Goal: Information Seeking & Learning: Learn about a topic

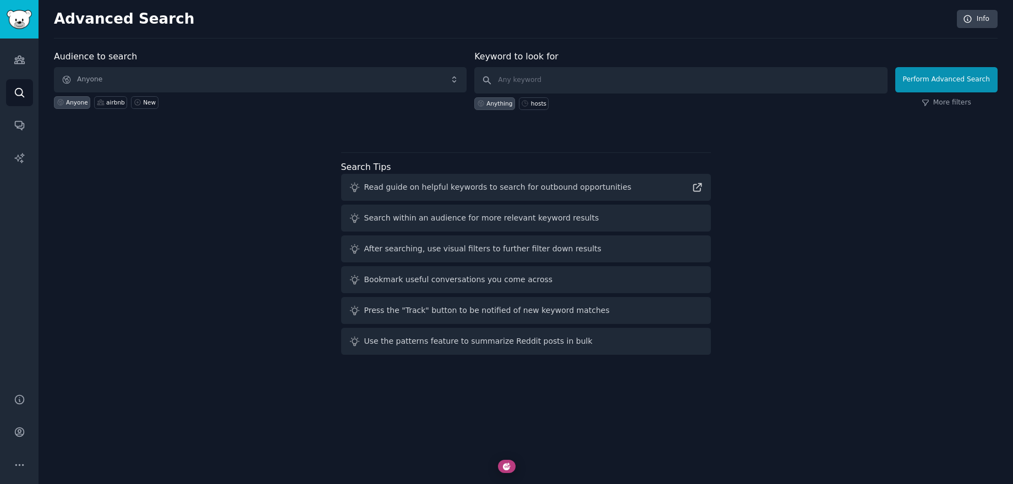
click at [217, 41] on div "Advanced Search Info Audience to search Anyone Anyone airbnb New Keyword to loo…" at bounding box center [526, 242] width 975 height 484
click at [31, 24] on img "Sidebar" at bounding box center [19, 19] width 25 height 19
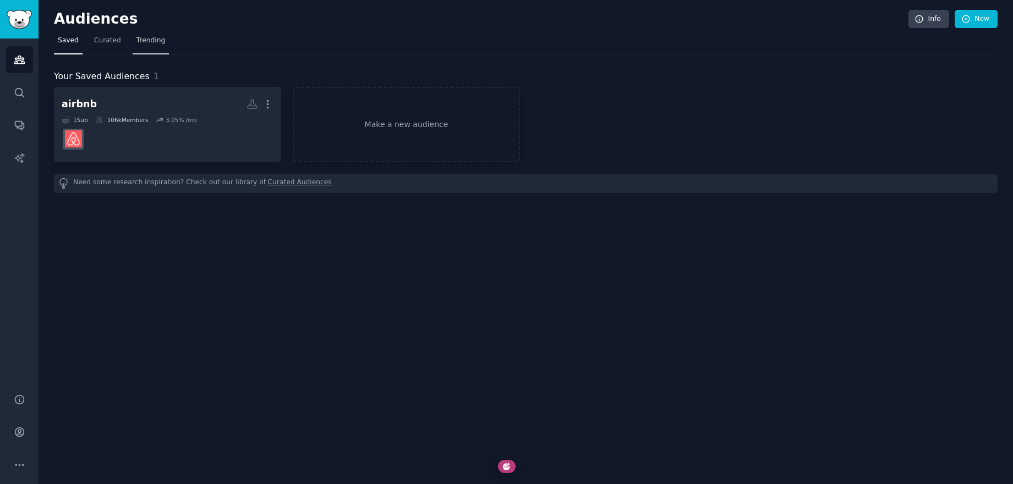
click at [150, 34] on link "Trending" at bounding box center [151, 43] width 36 height 23
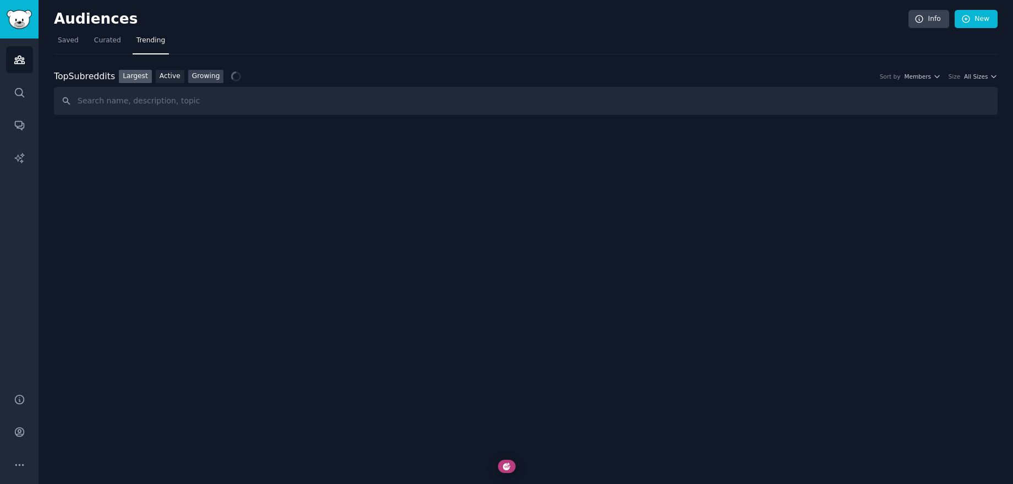
click at [206, 73] on link "Growing" at bounding box center [206, 77] width 36 height 14
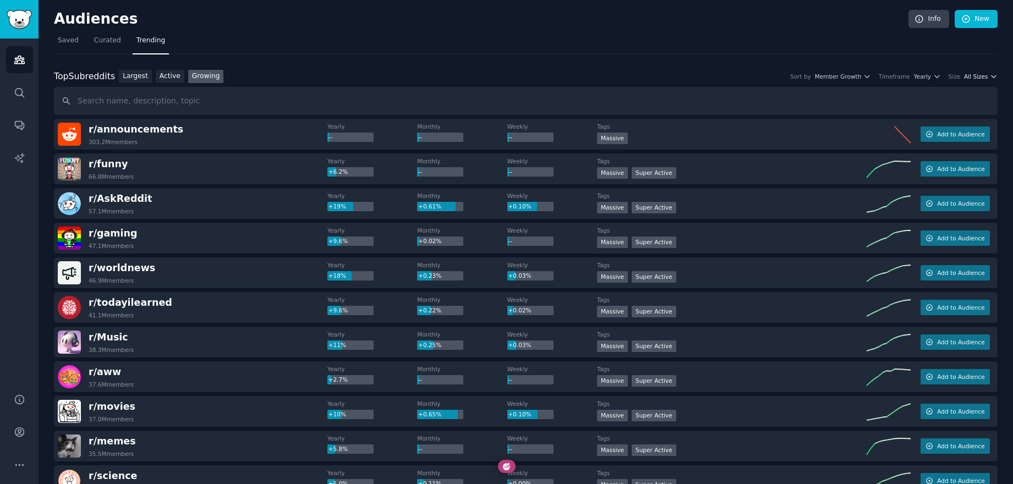
click at [972, 79] on span "All Sizes" at bounding box center [976, 77] width 24 height 8
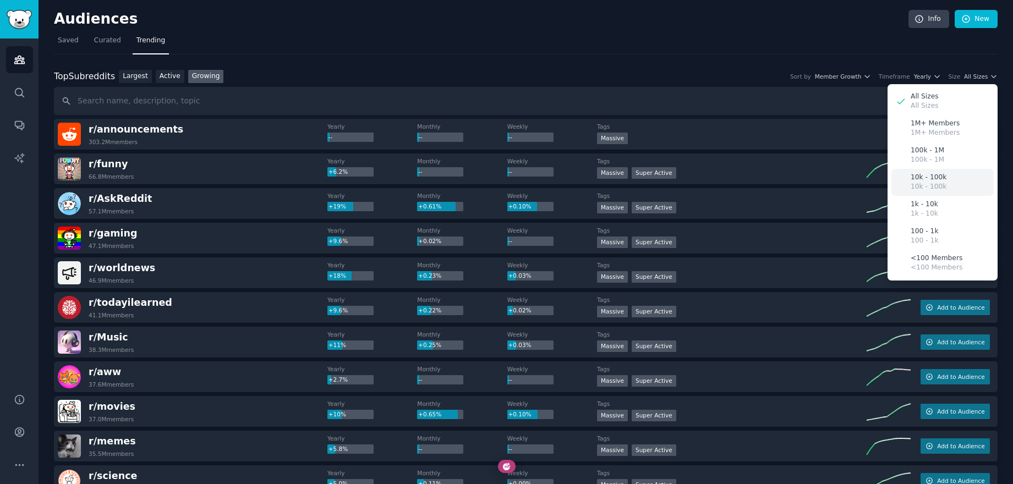
click at [918, 173] on p "10k - 100k" at bounding box center [929, 178] width 36 height 10
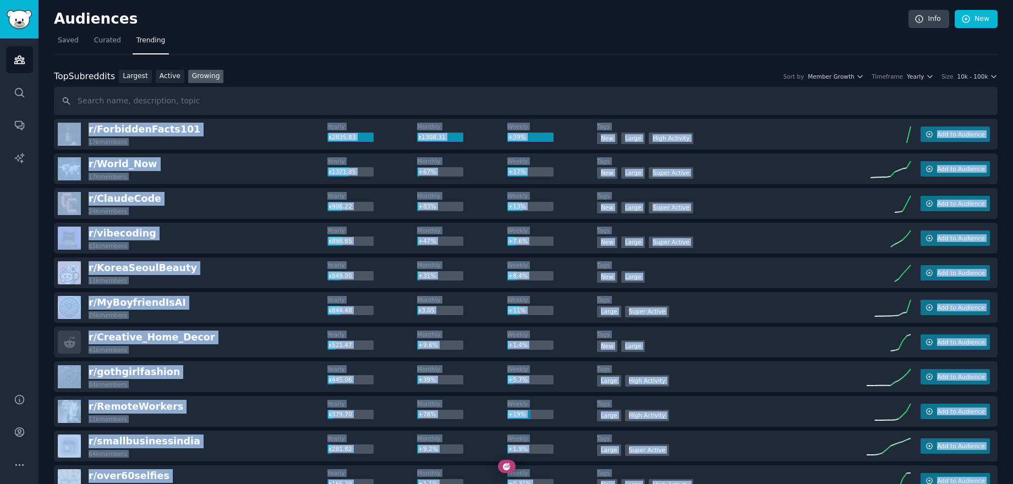
drag, startPoint x: 189, startPoint y: 419, endPoint x: 69, endPoint y: 122, distance: 320.8
click at [69, 123] on img at bounding box center [69, 134] width 23 height 23
copy div "r/ ForbiddenFacts101 17k members Yearly x2835.83 Monthly x1308.31 Weekly +39% T…"
click at [967, 80] on span "10k - 100k" at bounding box center [972, 77] width 31 height 8
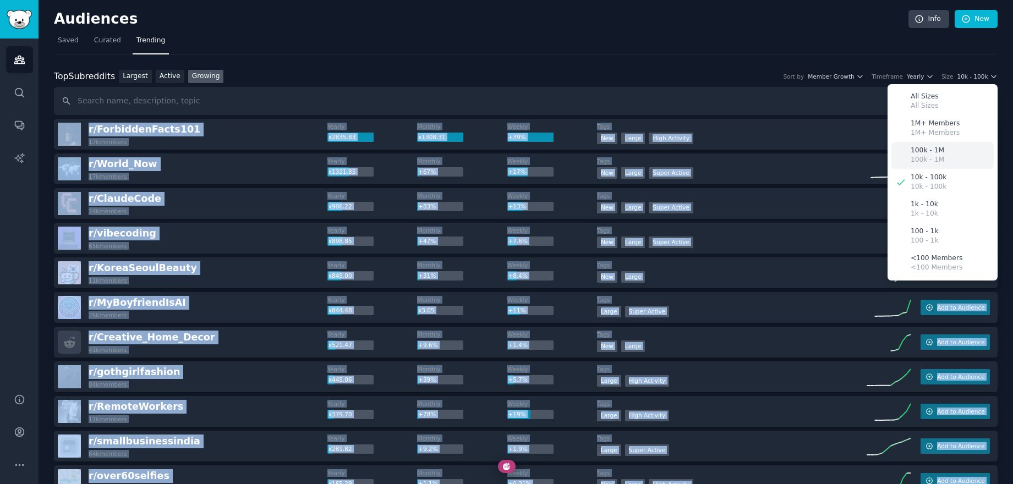
scroll to position [7, 0]
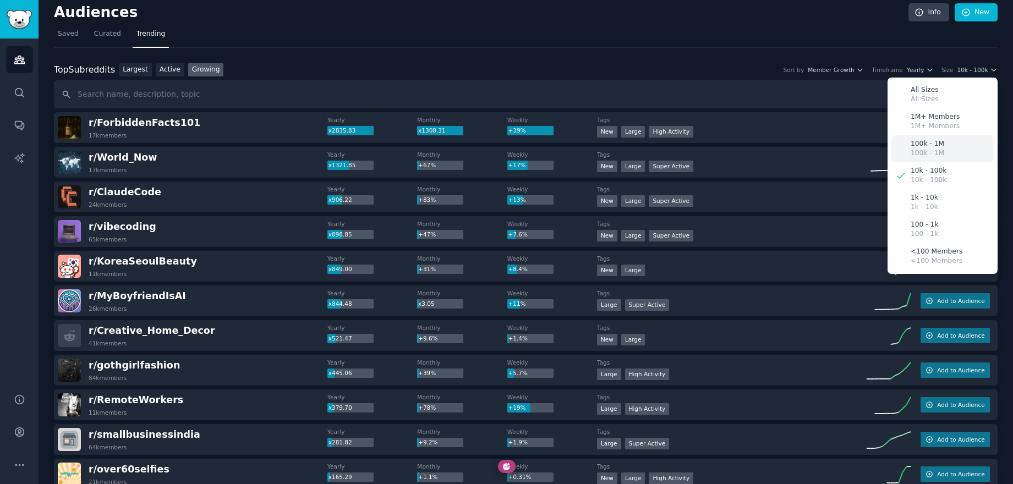
click at [929, 143] on p "100k - 1M" at bounding box center [928, 144] width 34 height 10
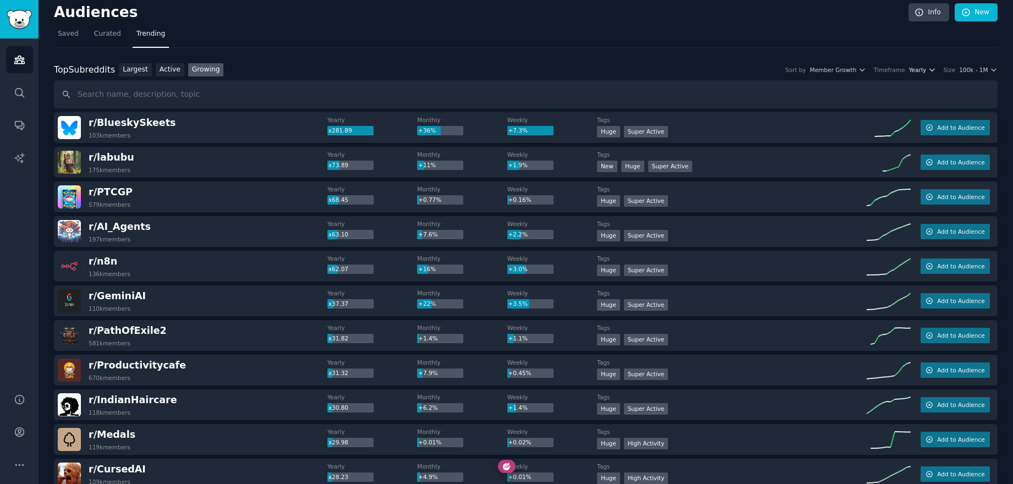
click at [925, 71] on span "Yearly" at bounding box center [917, 70] width 17 height 8
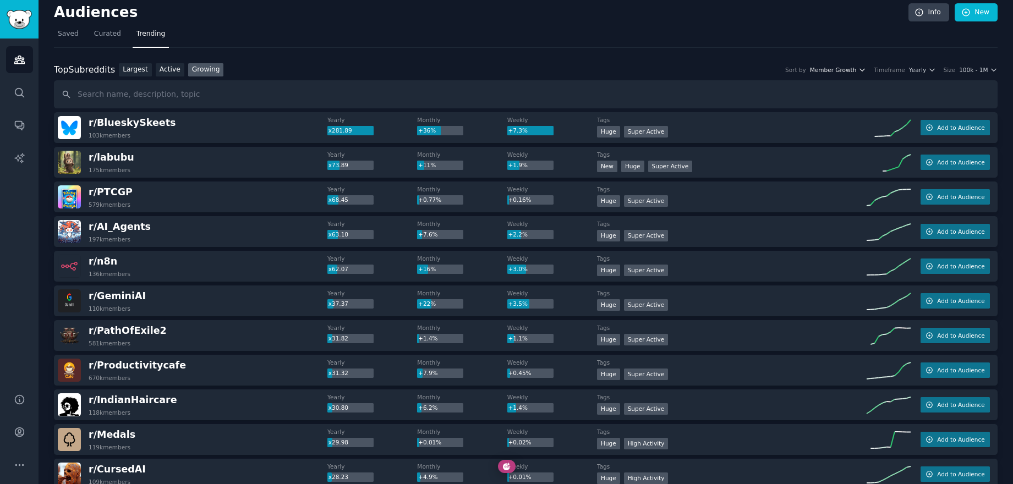
click at [830, 69] on span "Member Growth" at bounding box center [833, 70] width 47 height 8
click at [903, 69] on div "Timeframe" at bounding box center [889, 70] width 31 height 8
click at [914, 69] on span "Yearly" at bounding box center [917, 70] width 17 height 8
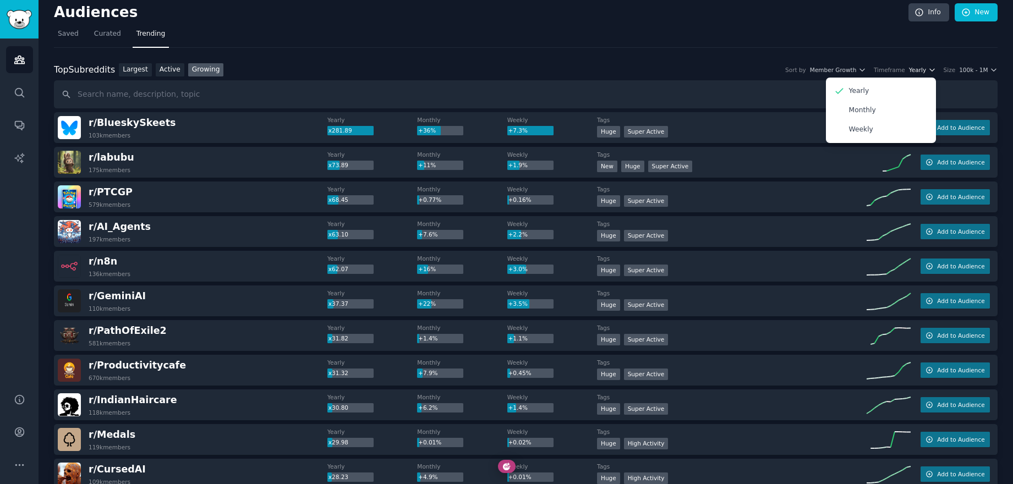
click at [914, 69] on span "Yearly" at bounding box center [917, 70] width 17 height 8
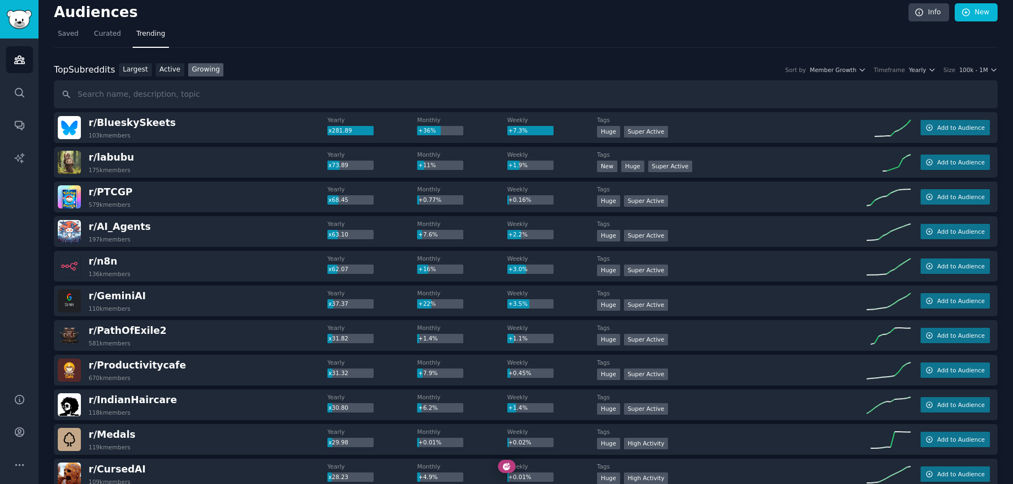
drag, startPoint x: 569, startPoint y: 66, endPoint x: 563, endPoint y: 67, distance: 6.6
click at [569, 66] on div "Top Subreddits Top Subreddits Largest Active Growing Sort by Member Growth Time…" at bounding box center [526, 70] width 944 height 14
click at [168, 70] on link "Active" at bounding box center [170, 70] width 29 height 14
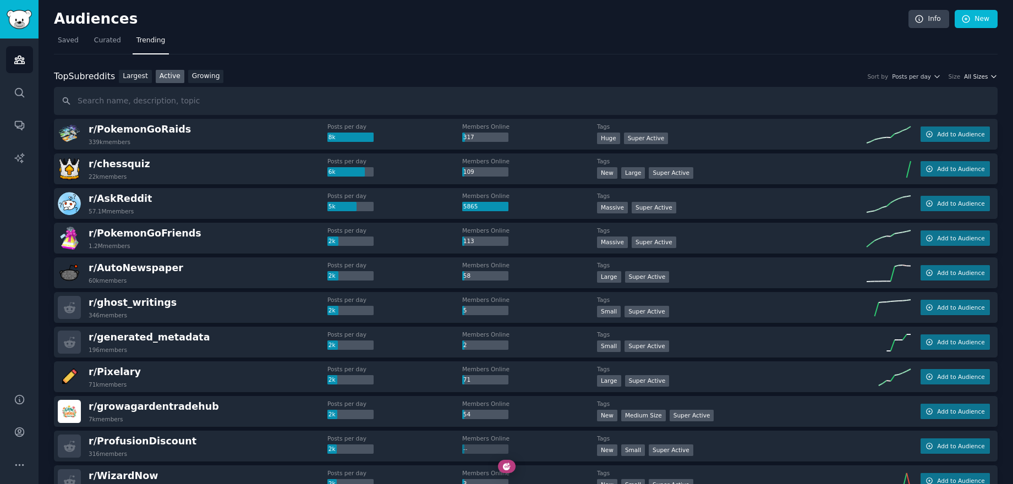
click at [974, 75] on span "All Sizes" at bounding box center [976, 77] width 24 height 8
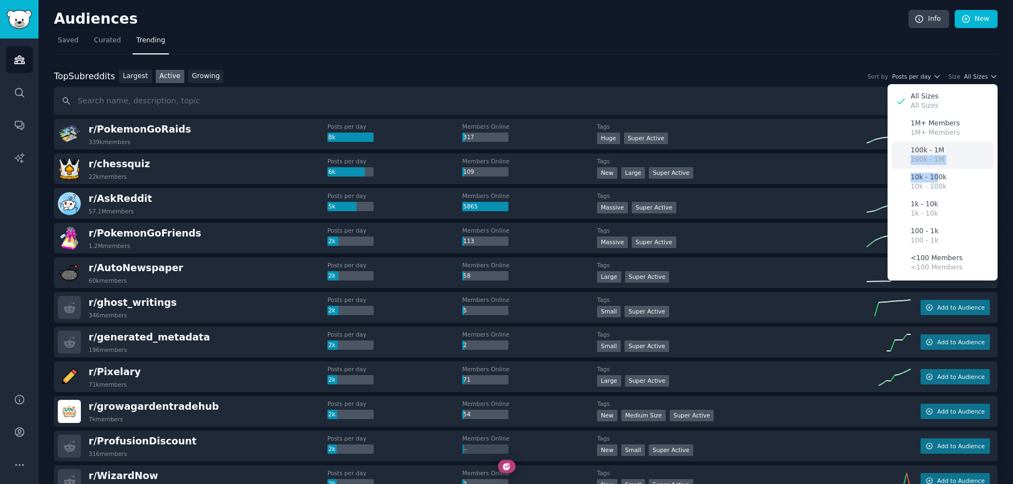
drag, startPoint x: 934, startPoint y: 176, endPoint x: 939, endPoint y: 152, distance: 24.8
click at [939, 152] on div "All Sizes All Sizes 1M+ Members 1M+ Members 100k - 1M 100k - 1M 10k - 100k 10k …" at bounding box center [943, 182] width 110 height 197
click at [927, 155] on p "100k - 1M" at bounding box center [928, 160] width 34 height 10
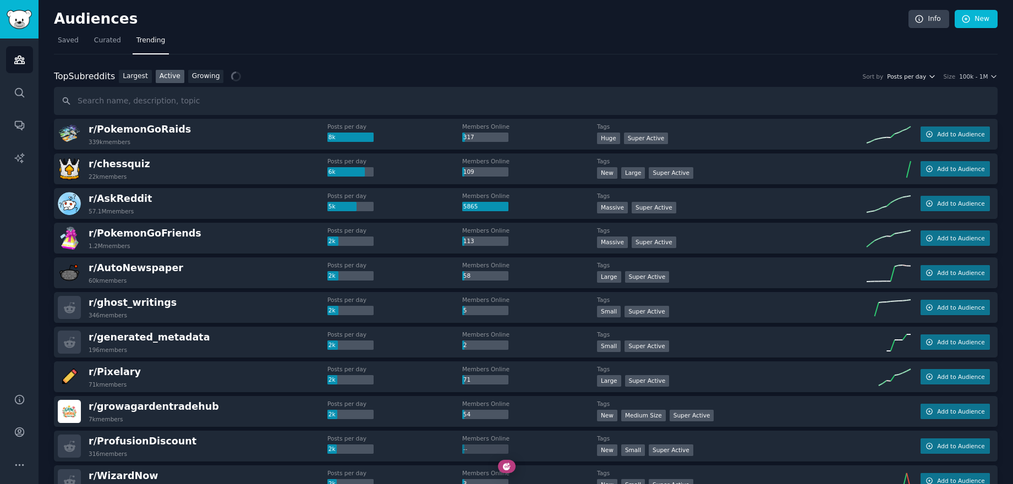
click at [905, 73] on span "Posts per day" at bounding box center [906, 77] width 39 height 8
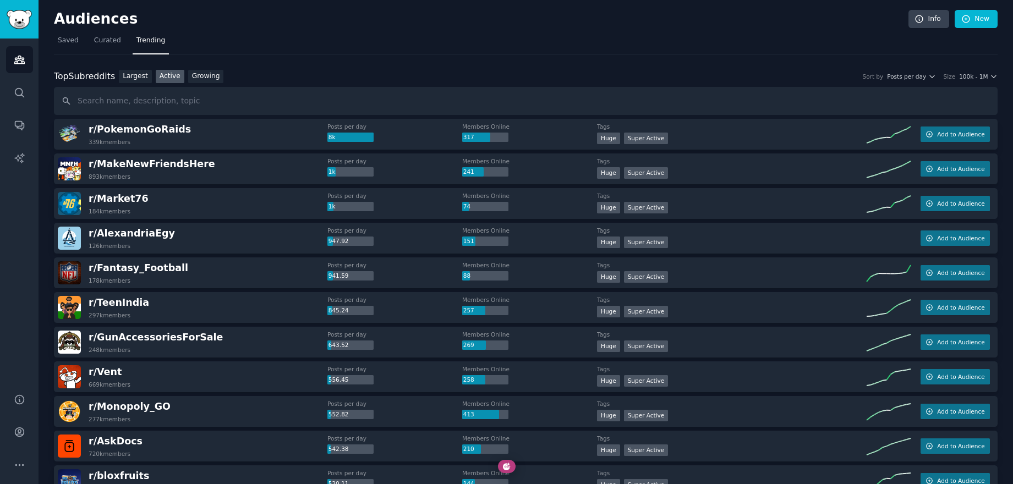
click at [573, 70] on div "Top Subreddits Top Subreddits Largest Active Growing Sort by Posts per day Size…" at bounding box center [526, 77] width 944 height 14
click at [204, 75] on link "Growing" at bounding box center [206, 77] width 36 height 14
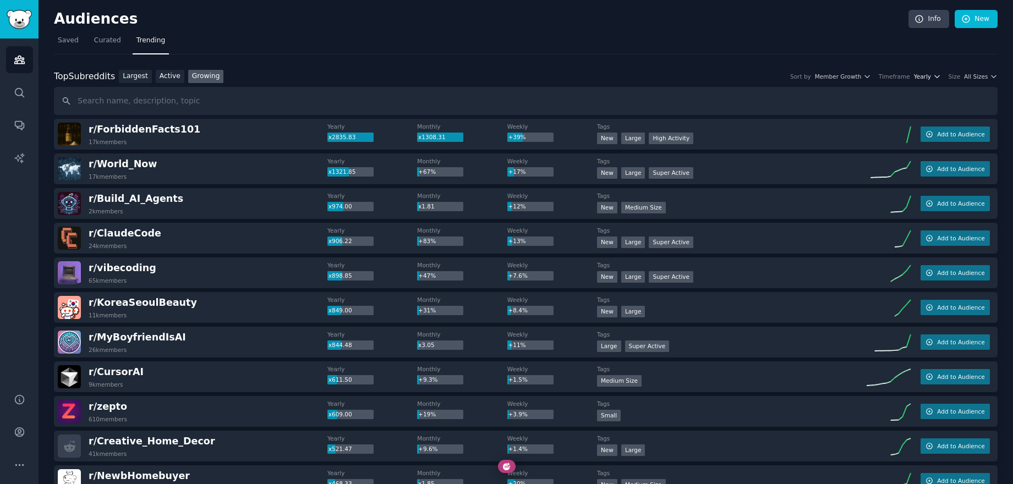
click at [930, 74] on button "Yearly" at bounding box center [927, 77] width 27 height 8
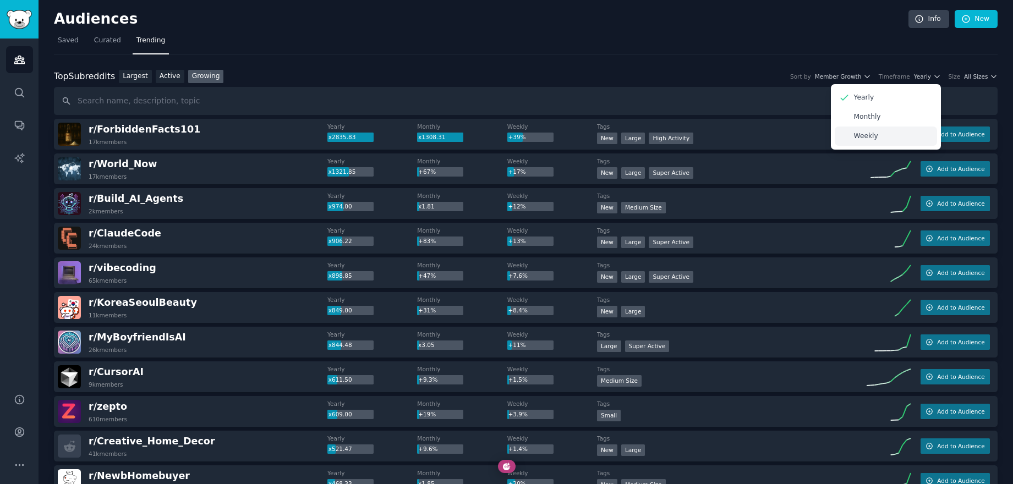
click at [868, 134] on p "Weekly" at bounding box center [866, 137] width 24 height 10
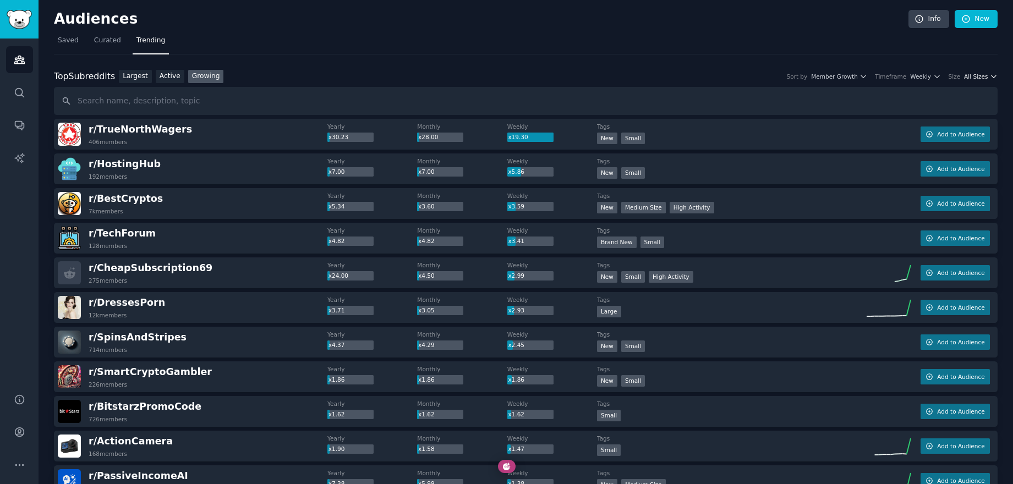
click at [970, 79] on span "All Sizes" at bounding box center [976, 77] width 24 height 8
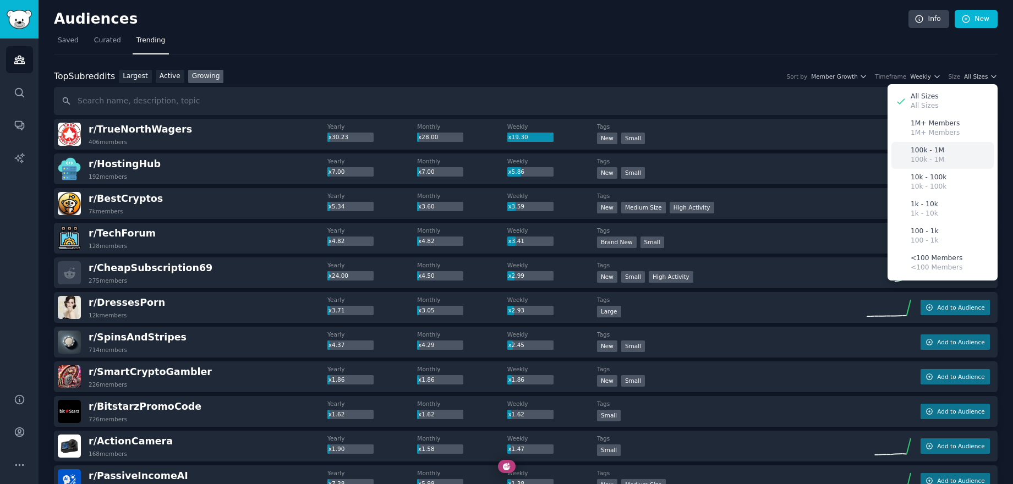
click at [936, 150] on p "100k - 1M" at bounding box center [928, 151] width 34 height 10
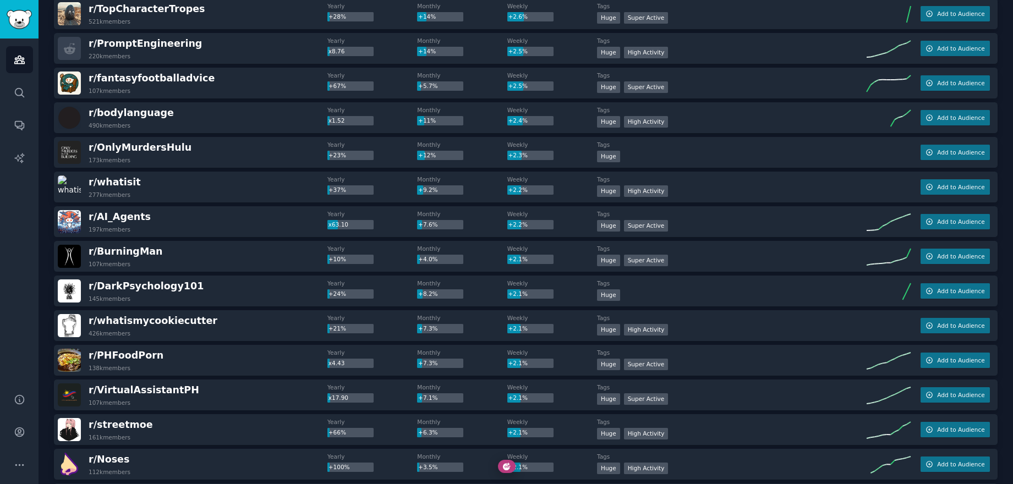
scroll to position [1440, 0]
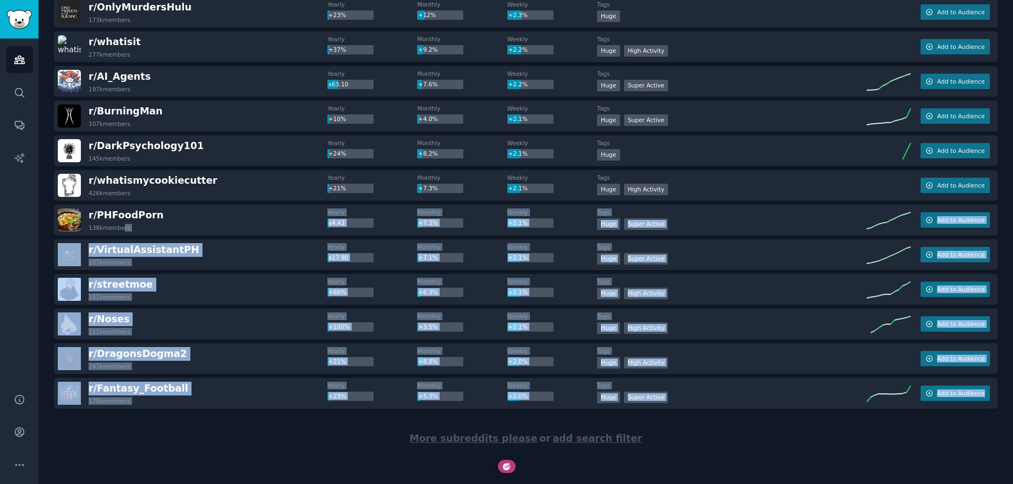
drag, startPoint x: 192, startPoint y: 424, endPoint x: 123, endPoint y: 227, distance: 208.5
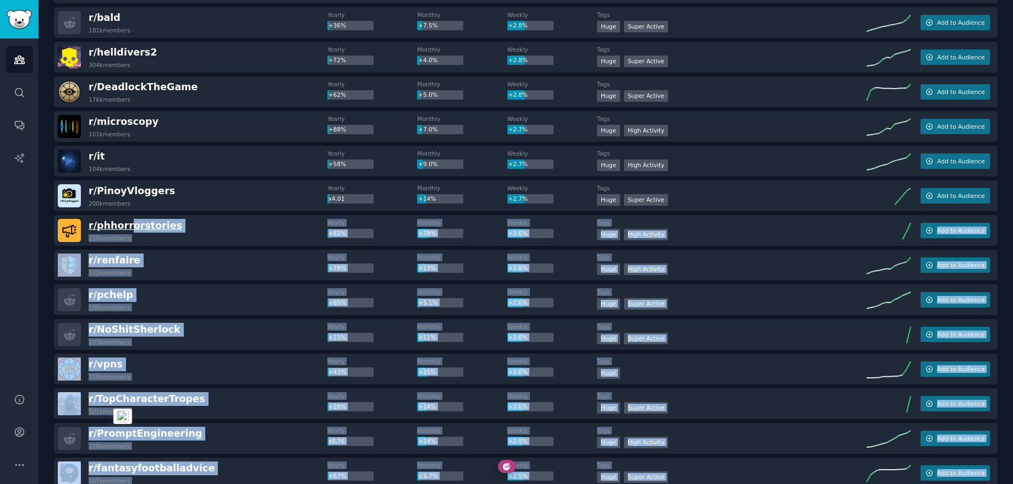
click at [124, 228] on div "r/ BlueskySkeets 103k members Yearly x281.89 Monthly +36% Weekly +7.3% Tags Hug…" at bounding box center [526, 75] width 944 height 1730
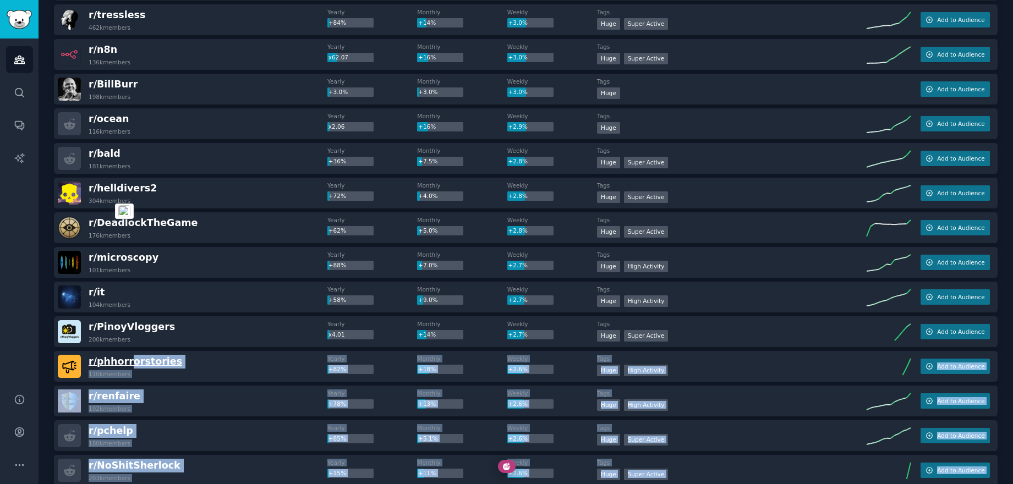
click at [126, 225] on div "r/ BlueskySkeets 103k members Yearly x281.89 Monthly +36% Weekly +7.3% Tags Hug…" at bounding box center [526, 211] width 944 height 1730
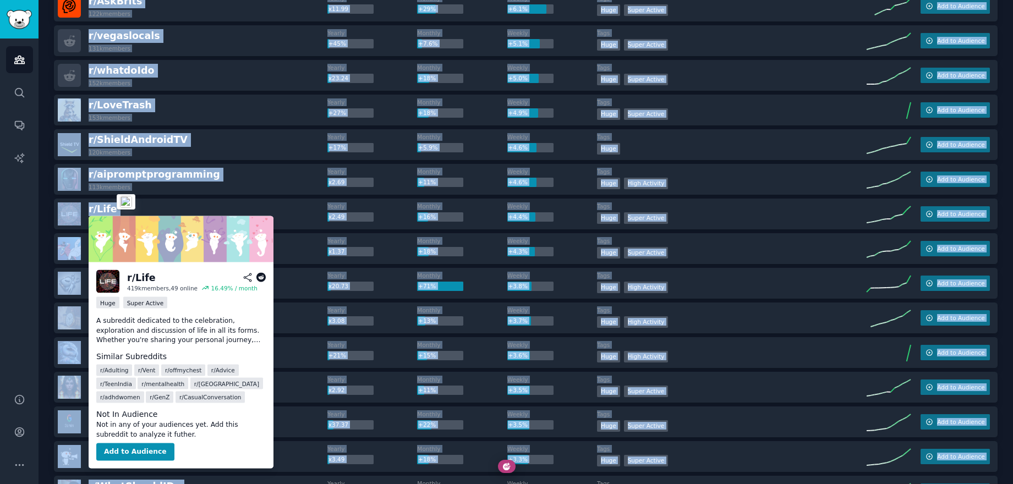
scroll to position [0, 0]
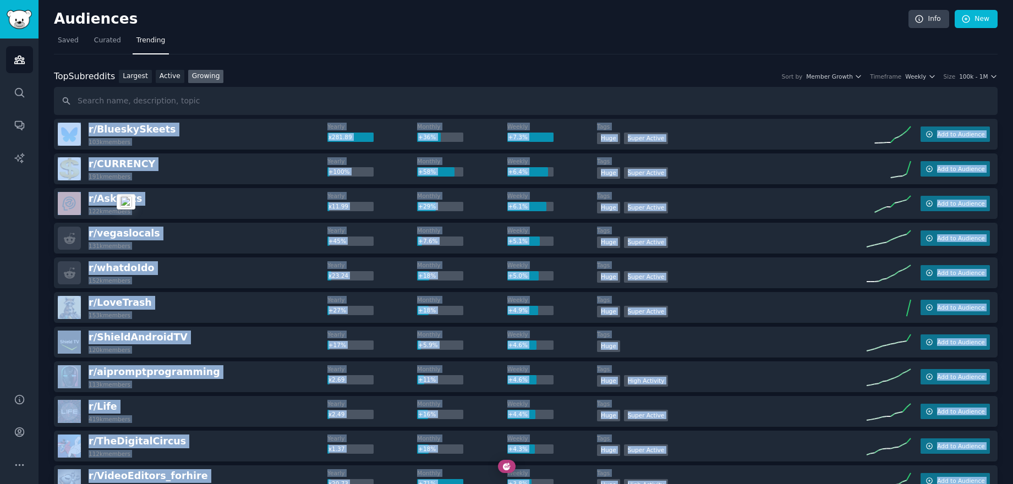
drag, startPoint x: 126, startPoint y: 225, endPoint x: 68, endPoint y: 91, distance: 145.7
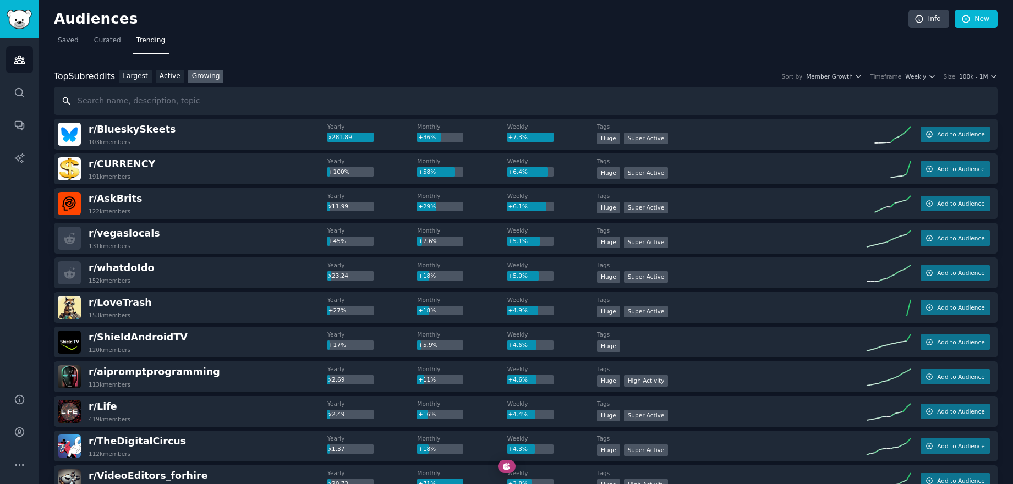
drag, startPoint x: 69, startPoint y: 78, endPoint x: 50, endPoint y: 69, distance: 21.5
click at [54, 70] on div "Top Subreddits Top Subreddits Largest Active Growing Sort by Member Growth Time…" at bounding box center [526, 93] width 944 height 46
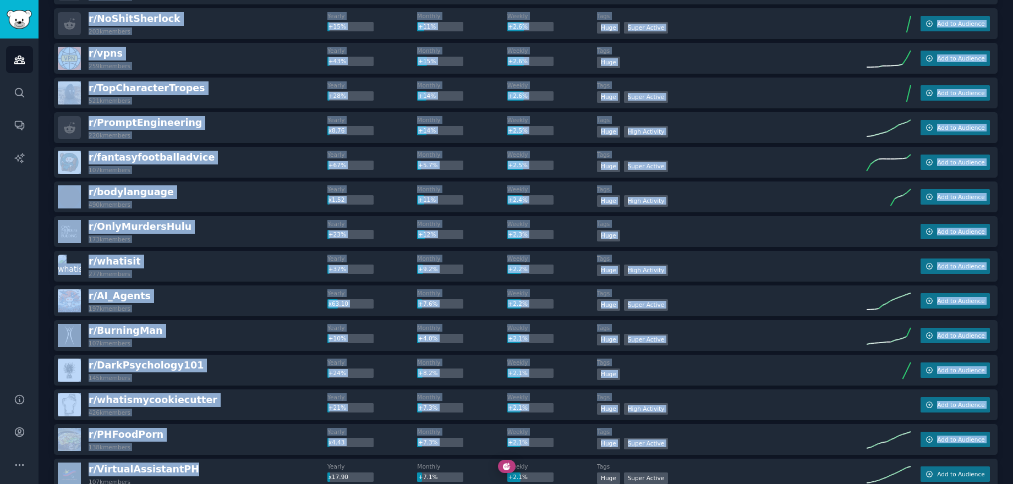
scroll to position [1440, 0]
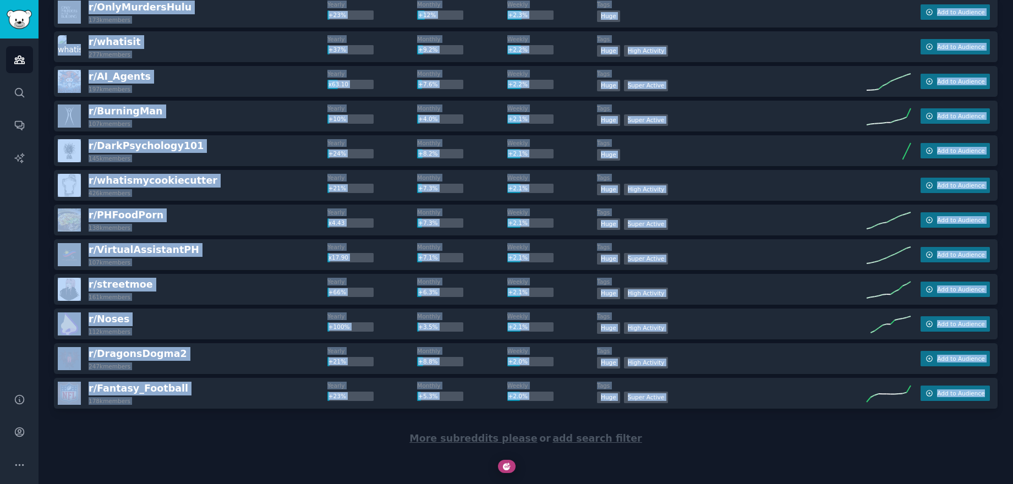
drag, startPoint x: 50, startPoint y: 72, endPoint x: 330, endPoint y: 413, distance: 440.8
copy div "Top Subreddits Top Subreddits Largest Active Growing Sort by Member Growth Time…"
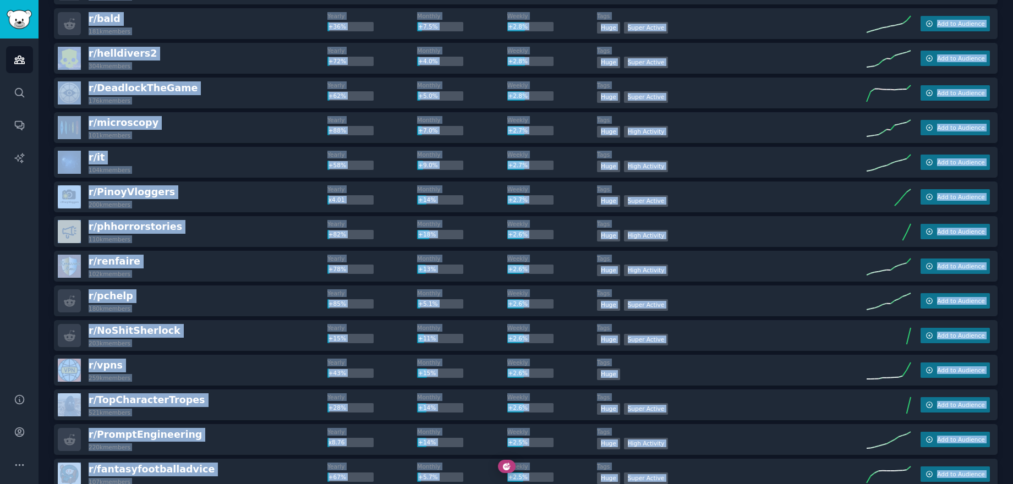
scroll to position [0, 0]
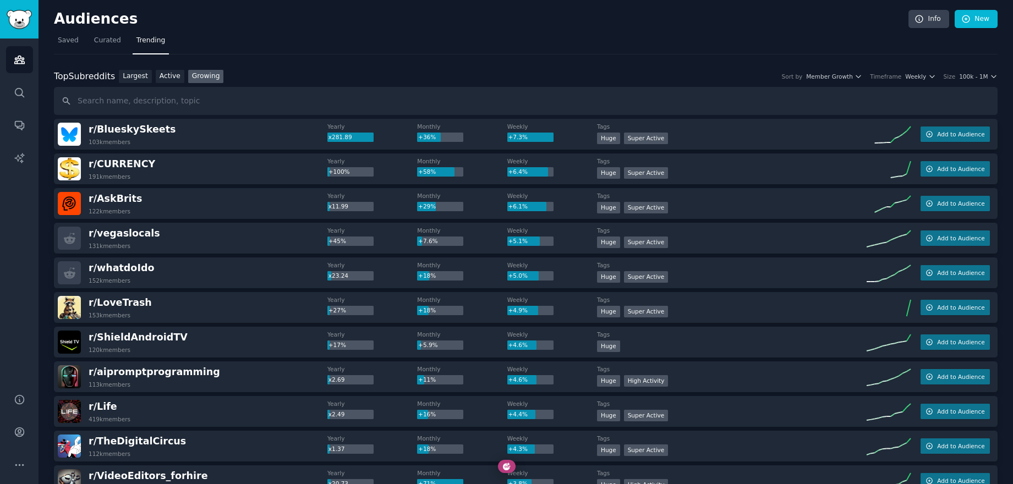
click at [392, 32] on nav "Saved Curated Trending" at bounding box center [526, 43] width 944 height 23
click at [970, 73] on span "100k - 1M" at bounding box center [973, 77] width 29 height 8
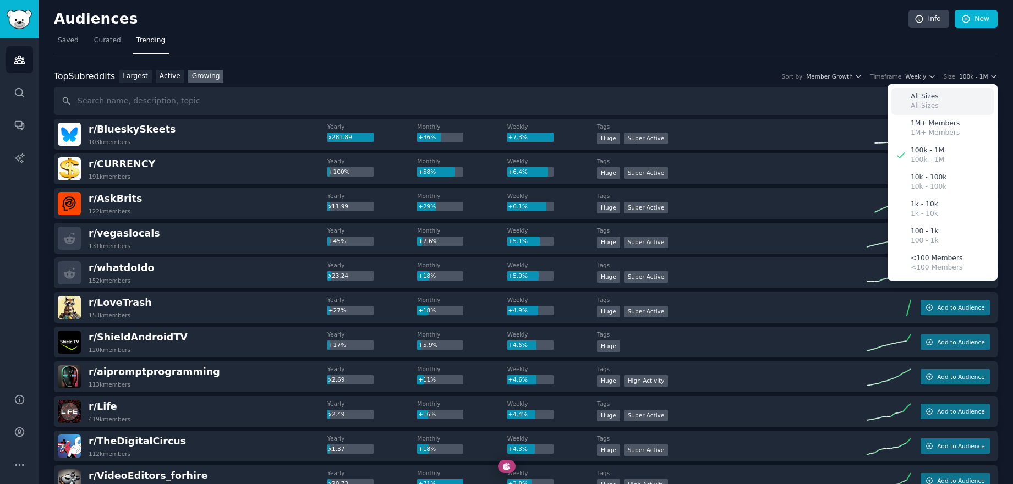
click at [929, 106] on p "All Sizes" at bounding box center [925, 106] width 28 height 10
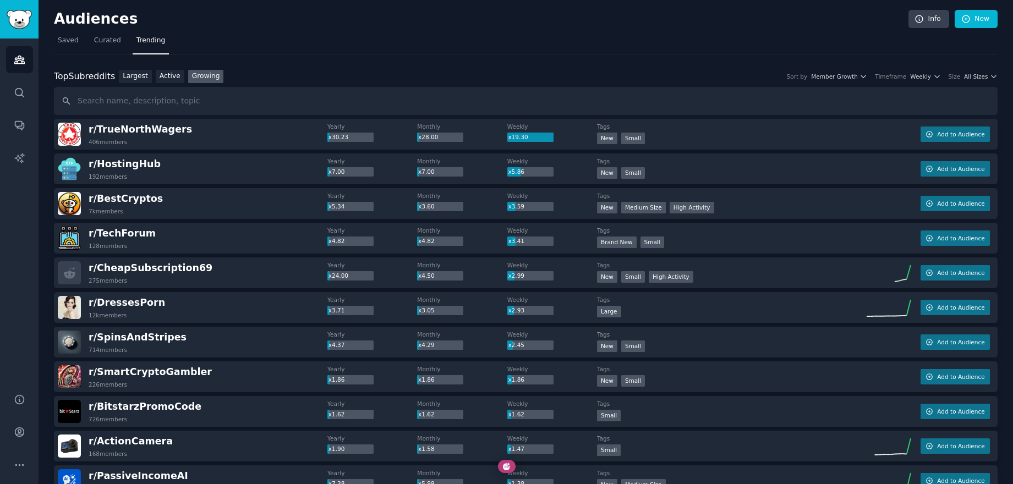
click at [966, 81] on div "Top Subreddits Top Subreddits Largest Active Growing Sort by Member Growth Time…" at bounding box center [526, 77] width 944 height 14
click at [972, 74] on span "All Sizes" at bounding box center [976, 77] width 24 height 8
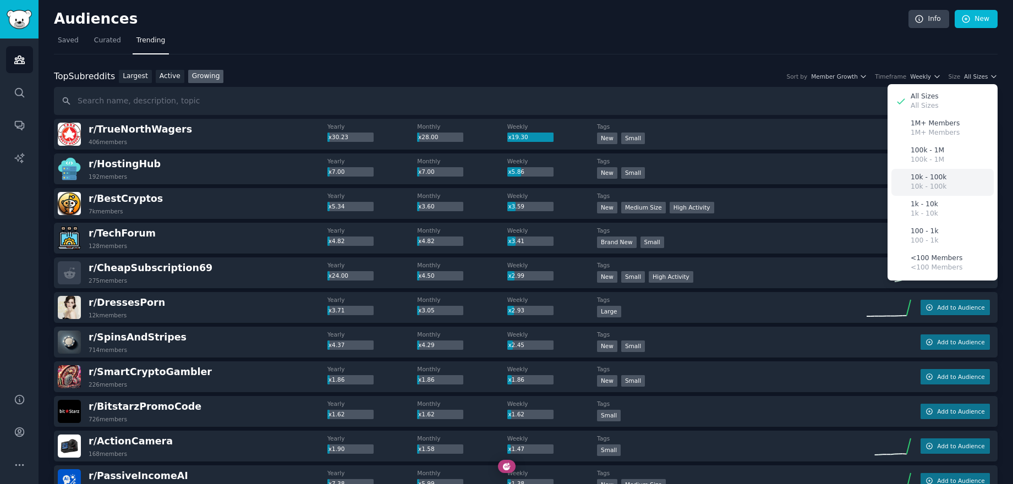
click at [931, 176] on p "10k - 100k" at bounding box center [929, 178] width 36 height 10
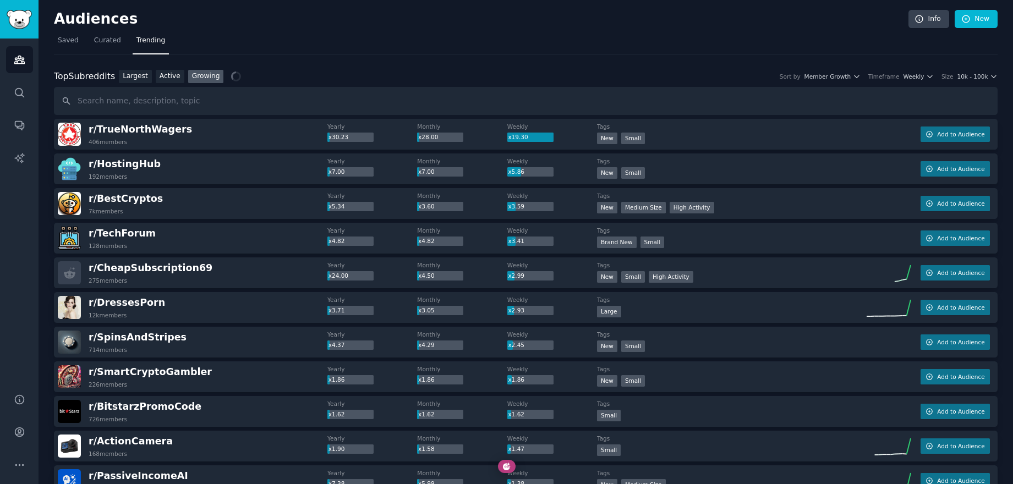
click at [243, 31] on div "Audiences Info New" at bounding box center [526, 21] width 944 height 23
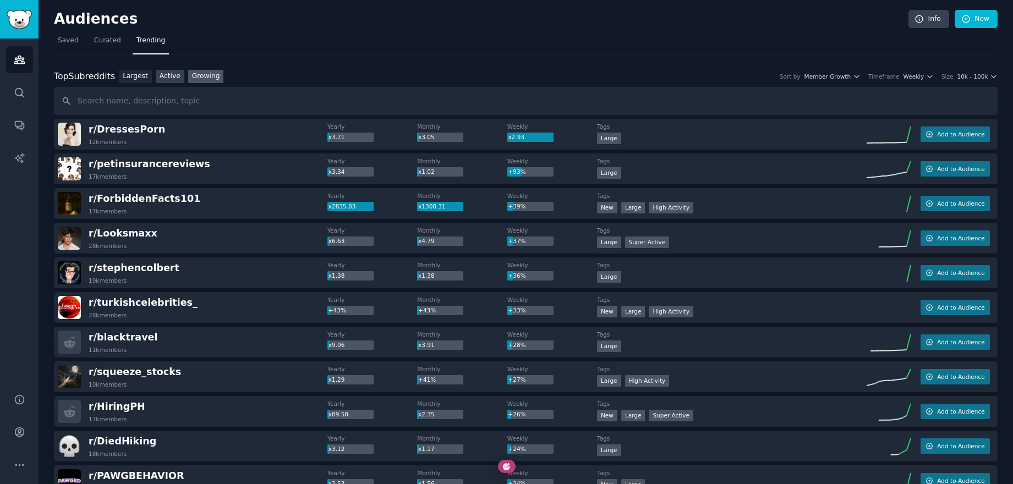
click at [161, 80] on link "Active" at bounding box center [170, 77] width 29 height 14
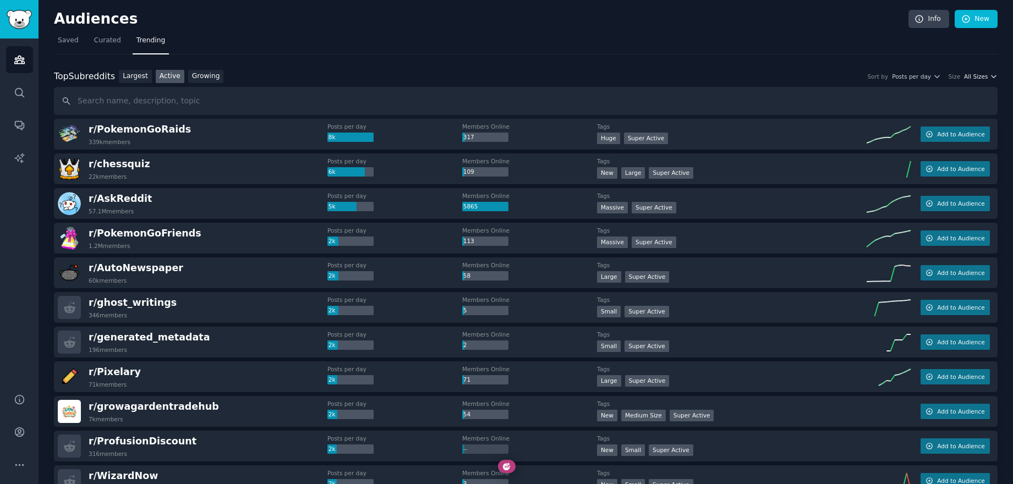
click at [968, 75] on span "All Sizes" at bounding box center [976, 77] width 24 height 8
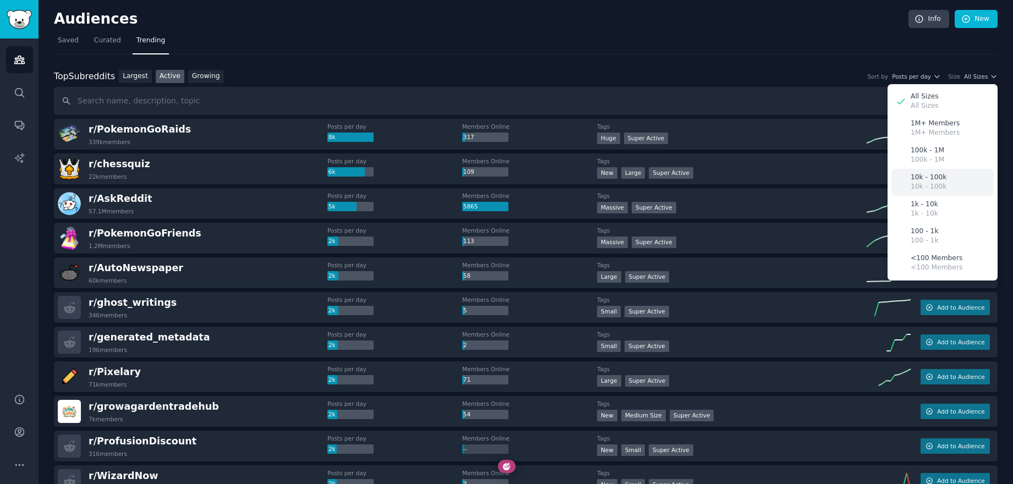
click at [918, 187] on p "10k - 100k" at bounding box center [929, 187] width 36 height 10
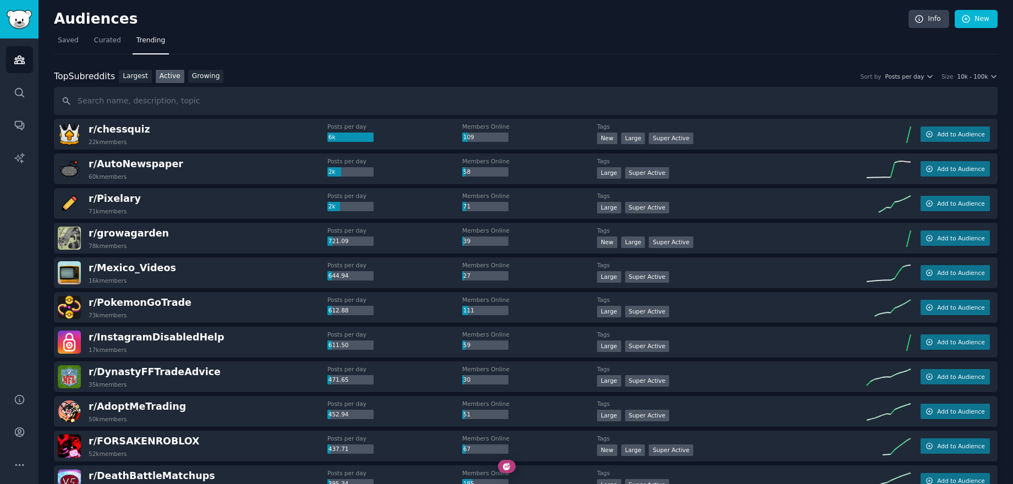
click at [909, 129] on div at bounding box center [890, 136] width 46 height 19
drag, startPoint x: 5, startPoint y: 287, endPoint x: 97, endPoint y: 266, distance: 94.7
click at [6, 287] on div "Audiences Search Conversations AI Reports" at bounding box center [19, 210] width 39 height 342
click at [325, 73] on div "Top Subreddits Top Subreddits Largest Active Growing Sort by Posts per day Size…" at bounding box center [526, 77] width 944 height 14
copy body "Audiences Search Conversations AI Reports Help Account More Audiences Info New …"
